Goal: Transaction & Acquisition: Purchase product/service

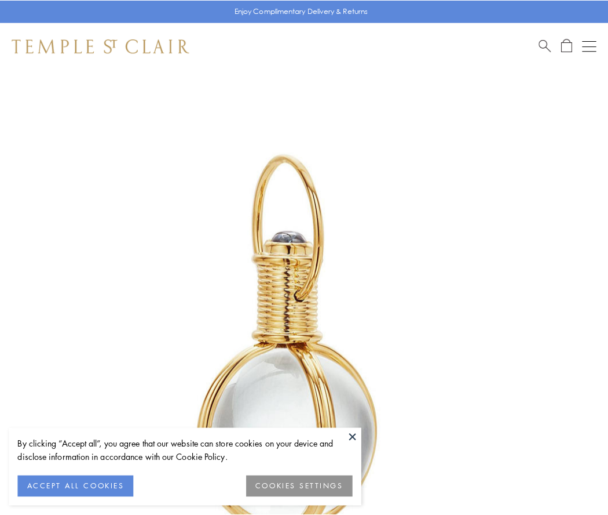
scroll to position [302, 0]
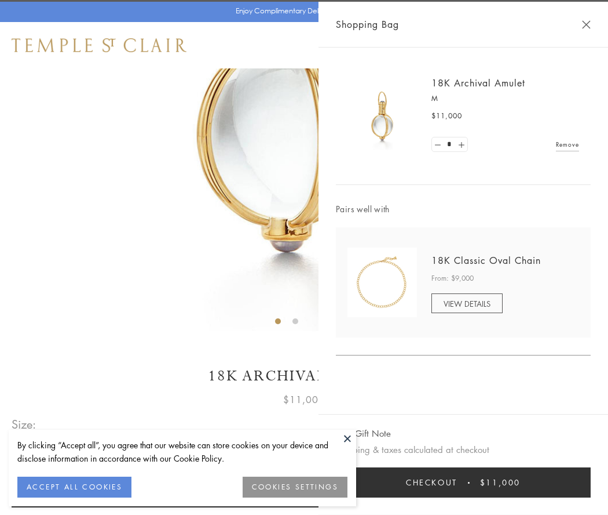
click at [464, 482] on button "Checkout $11,000" at bounding box center [463, 482] width 255 height 30
